Goal: Check status: Check status

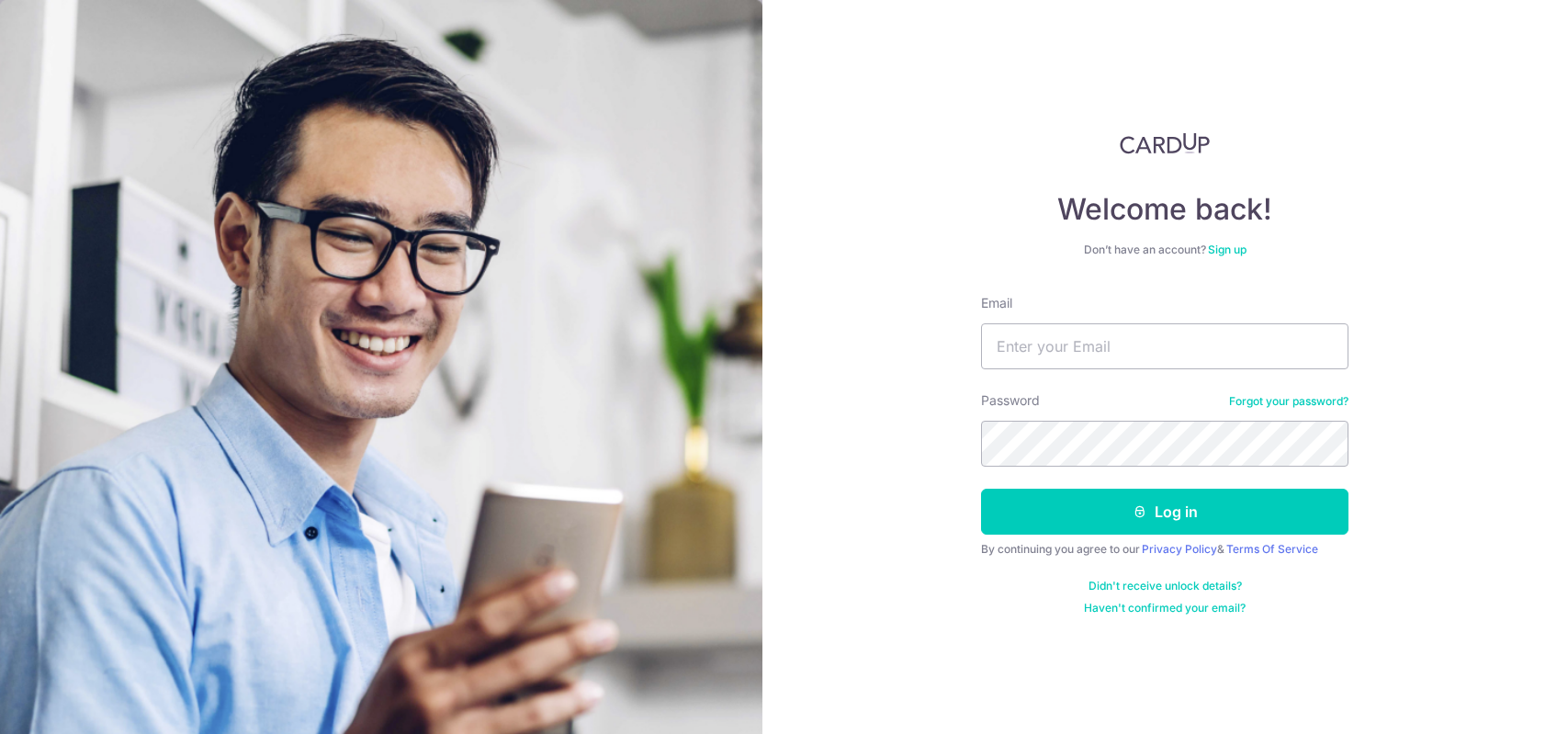
click at [1171, 337] on input "Email" at bounding box center [1164, 346] width 367 height 46
click at [1117, 380] on form "Email Password Forgot your password? Log in By continuing you agree to our Priv…" at bounding box center [1164, 455] width 367 height 321
click at [1124, 355] on input "Email" at bounding box center [1164, 346] width 367 height 46
type input "[PERSON_NAME][EMAIL_ADDRESS][DOMAIN_NAME]"
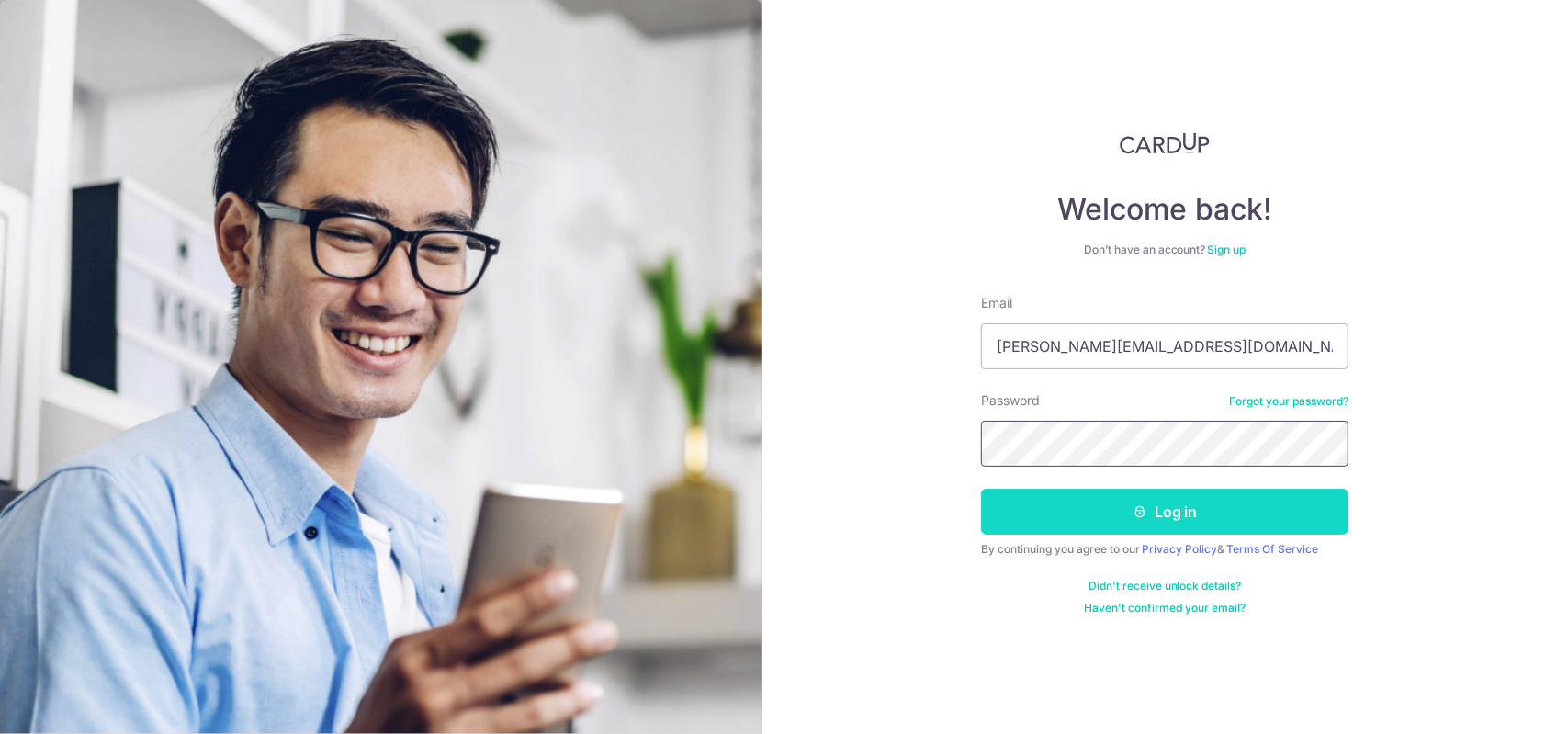
click at [981, 488] on button "Log in" at bounding box center [1164, 511] width 367 height 46
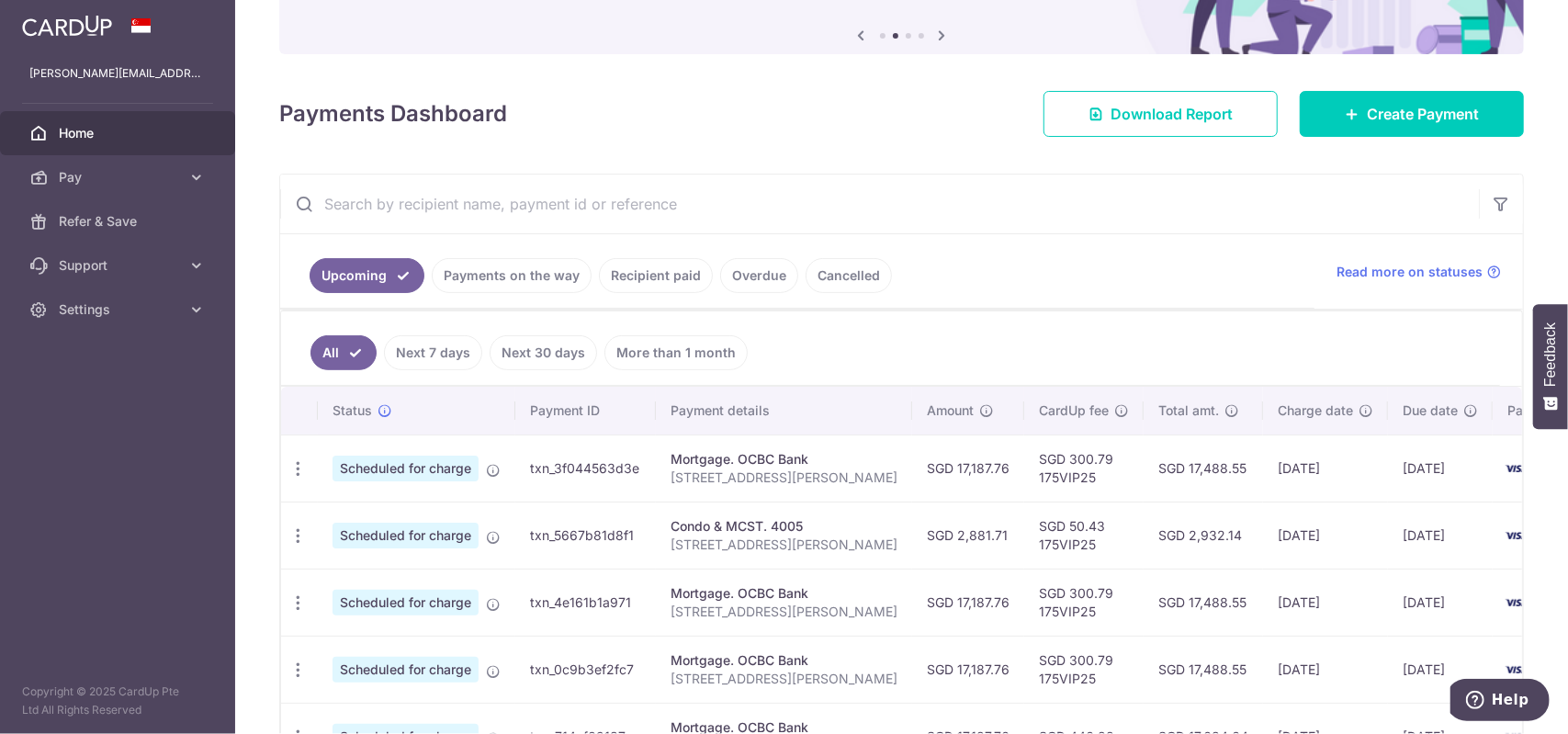
scroll to position [184, 0]
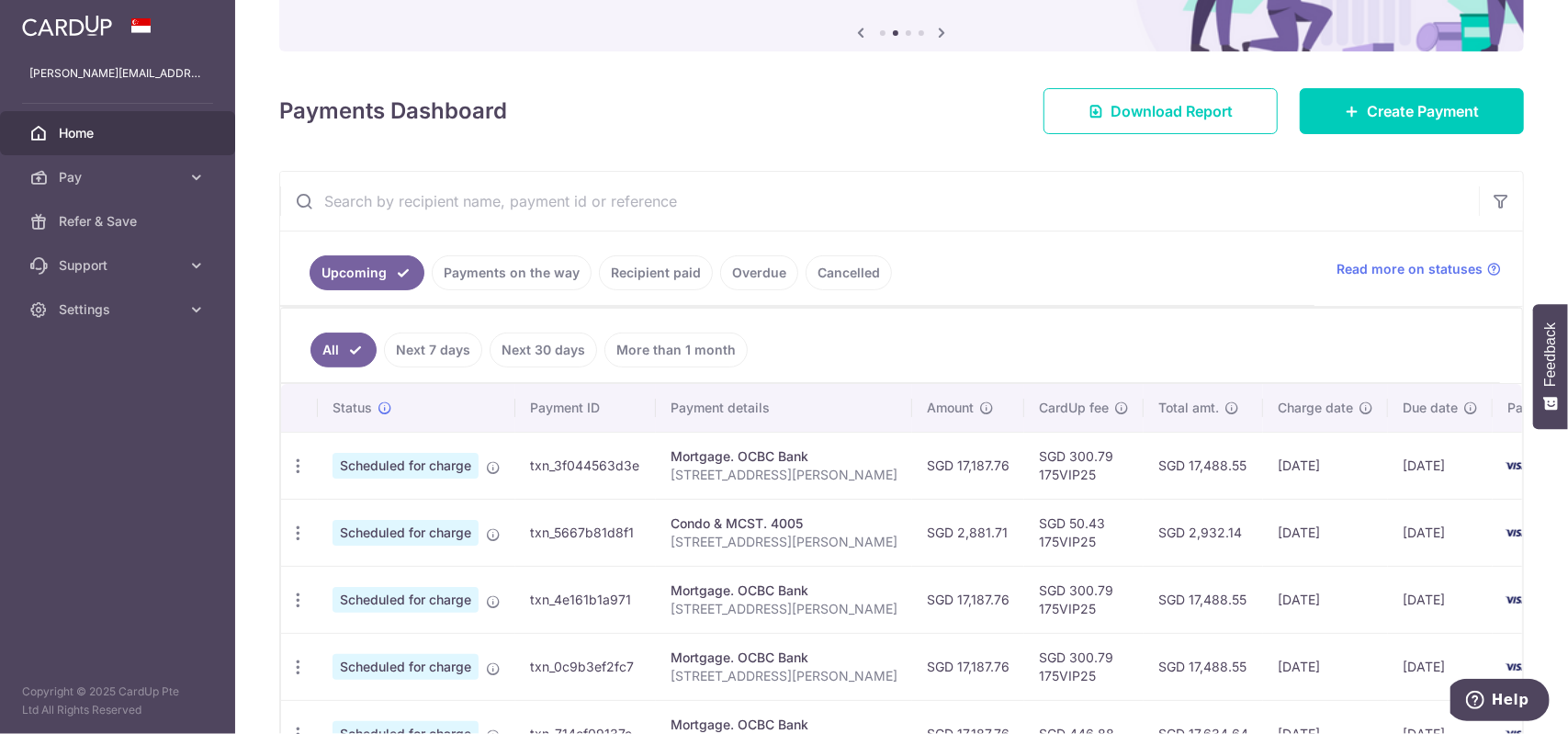
click at [634, 282] on link "Recipient paid" at bounding box center [656, 273] width 114 height 35
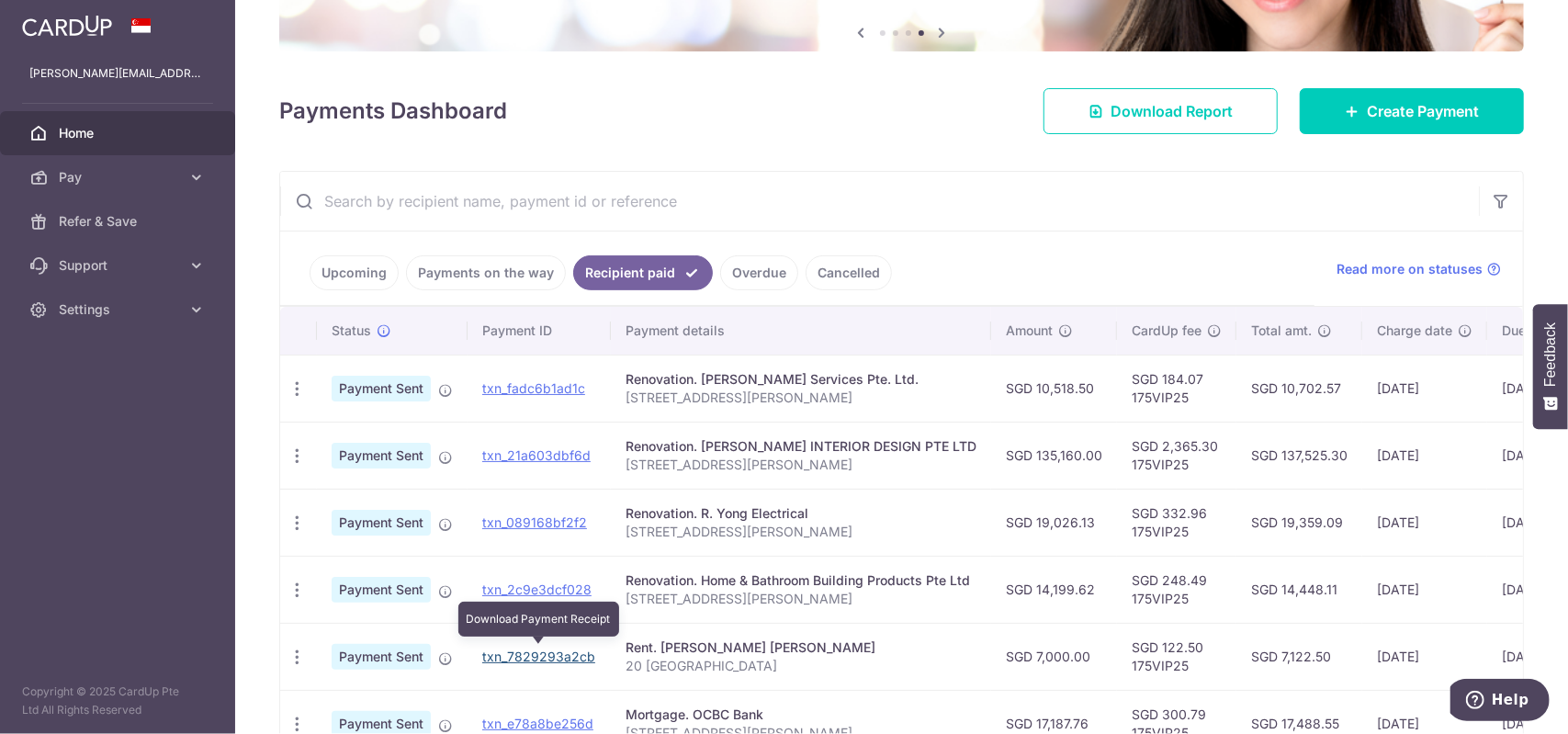
drag, startPoint x: 532, startPoint y: 654, endPoint x: 867, endPoint y: 65, distance: 677.6
click at [532, 654] on link "txn_7829293a2cb" at bounding box center [539, 656] width 113 height 16
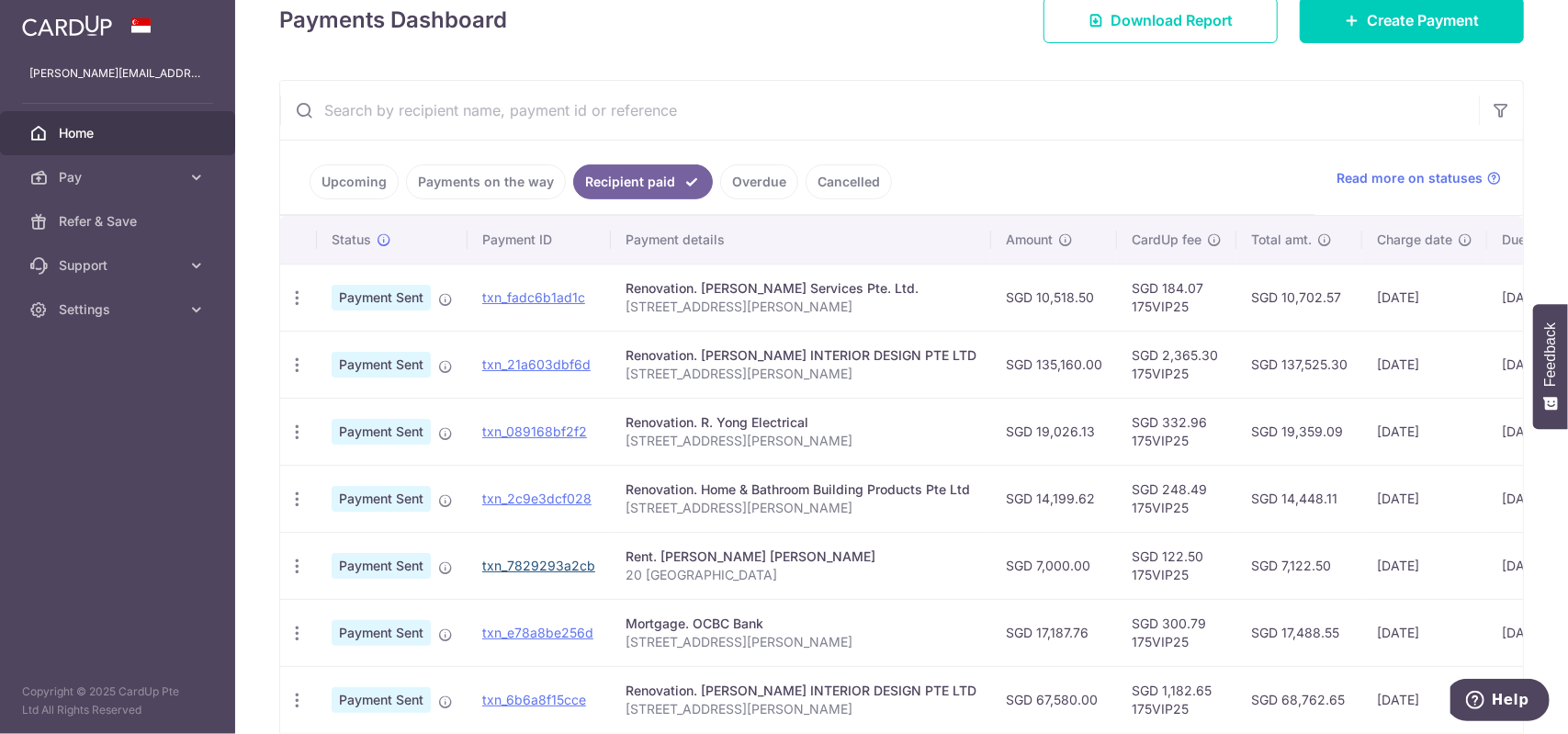
scroll to position [275, 0]
click at [377, 178] on link "Upcoming" at bounding box center [354, 180] width 90 height 35
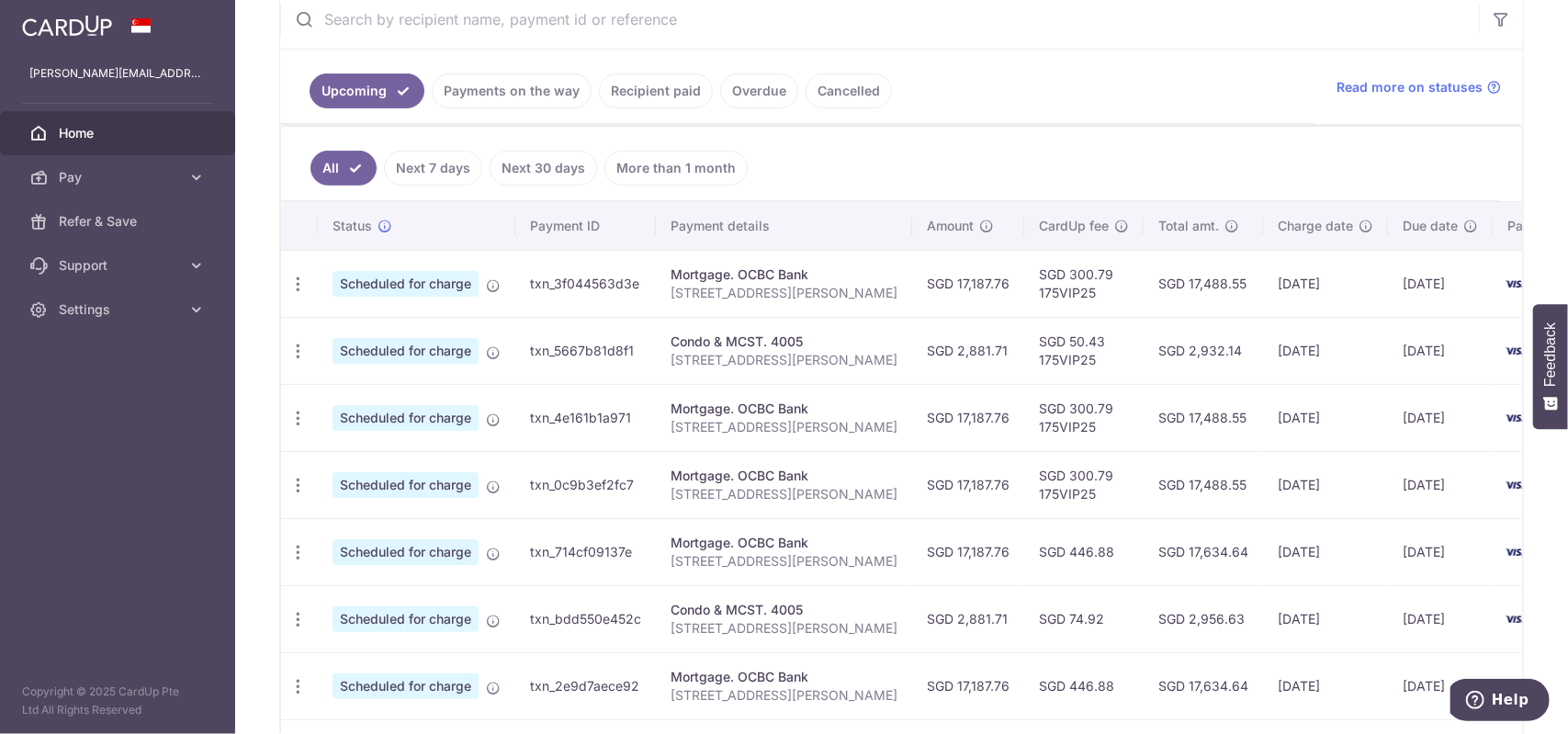
scroll to position [367, 0]
click at [299, 292] on icon "button" at bounding box center [297, 281] width 19 height 19
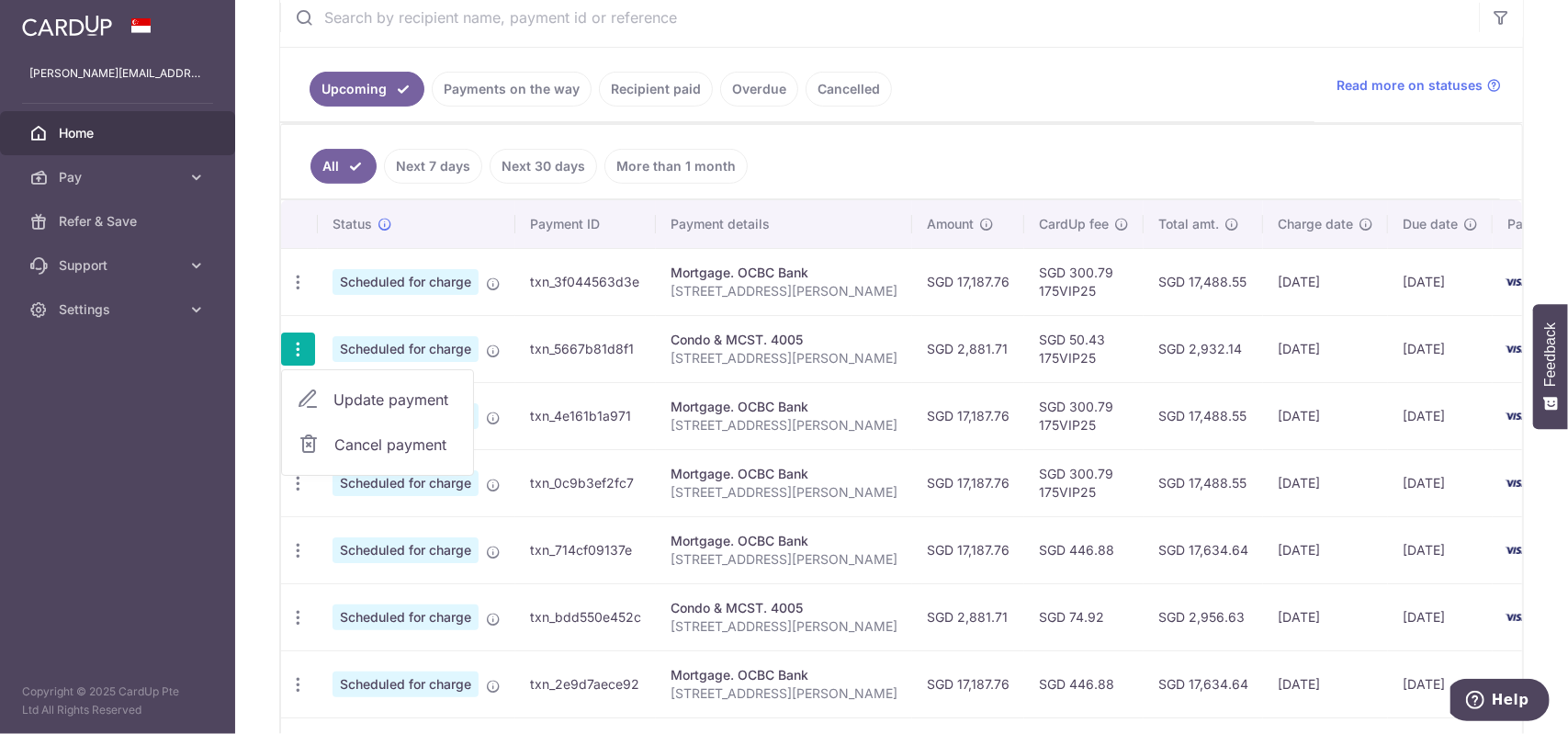
click at [912, 354] on td "SGD 2,881.71" at bounding box center [968, 348] width 112 height 67
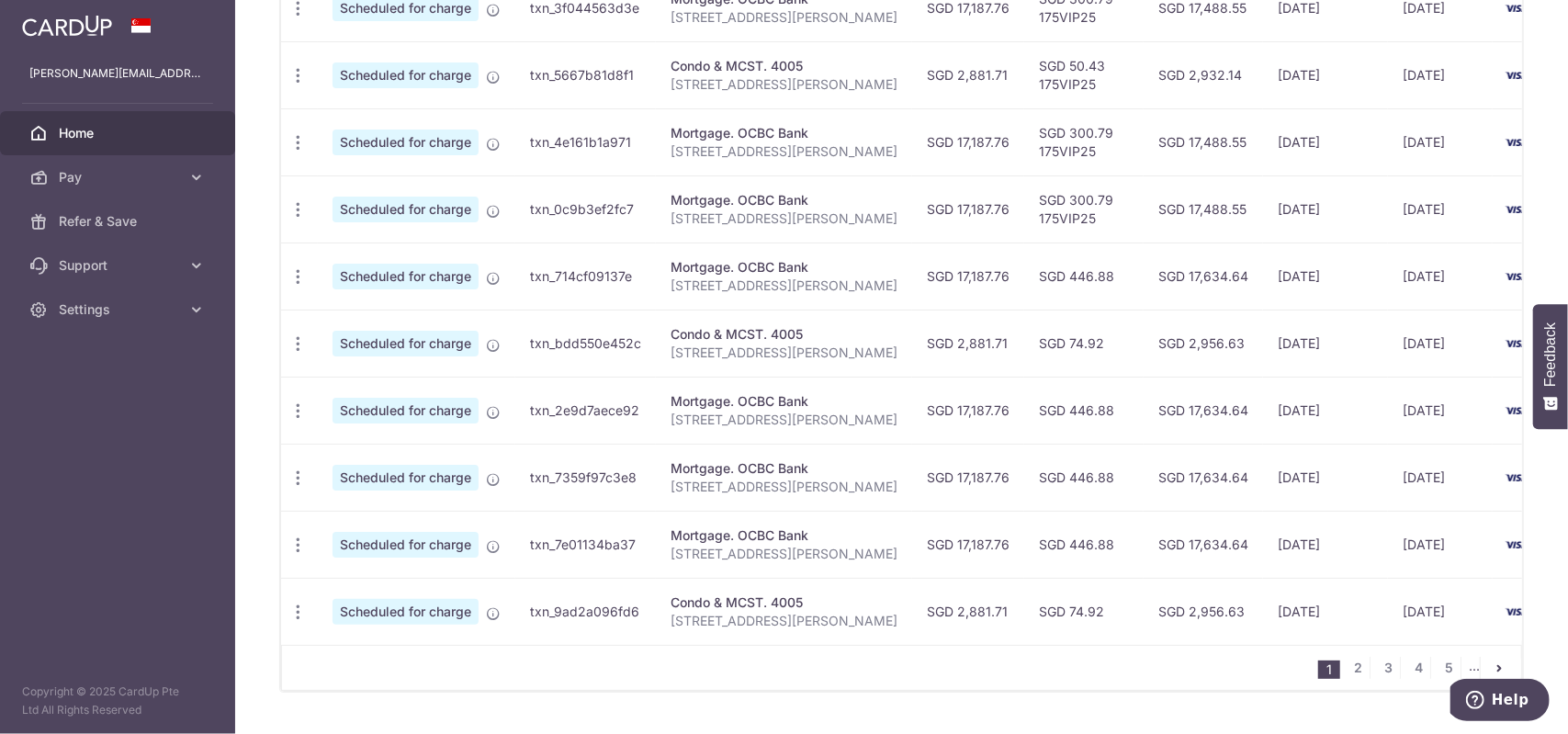
scroll to position [642, 0]
click at [1348, 669] on link "2" at bounding box center [1359, 665] width 22 height 22
